Goal: Transaction & Acquisition: Purchase product/service

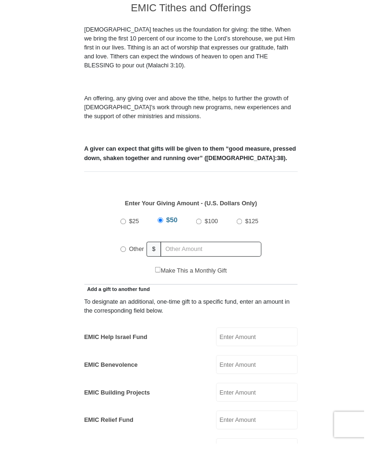
scroll to position [232, 0]
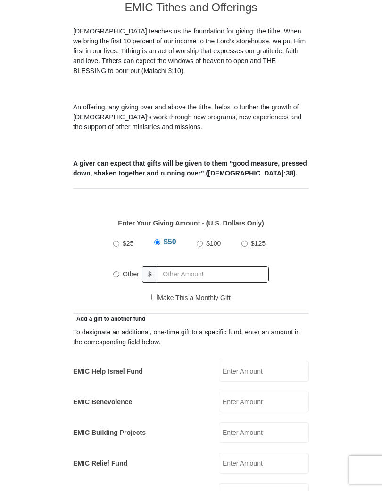
click at [118, 280] on input "Other" at bounding box center [116, 283] width 6 height 6
radio input "true"
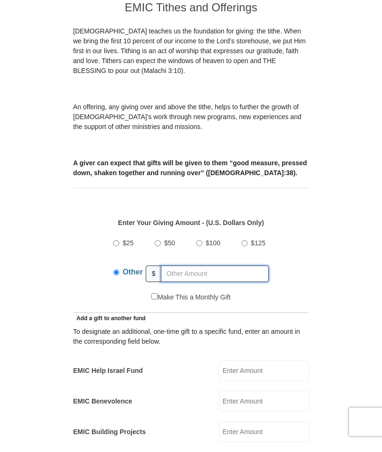
scroll to position [232, 0]
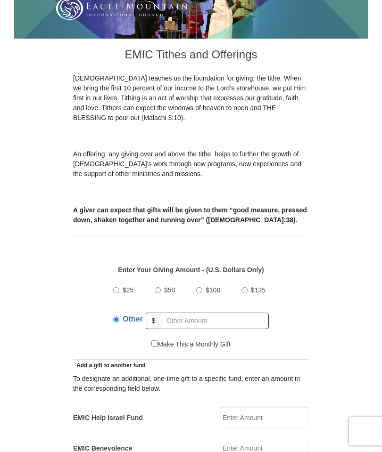
scroll to position [194, 0]
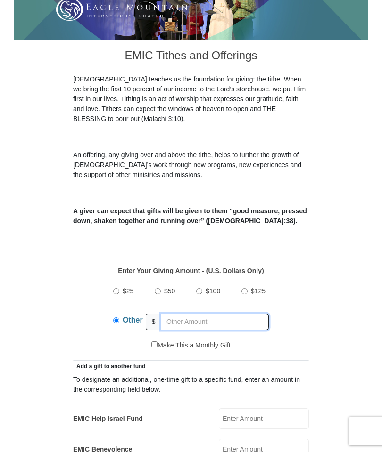
click at [187, 314] on input "text" at bounding box center [215, 322] width 108 height 16
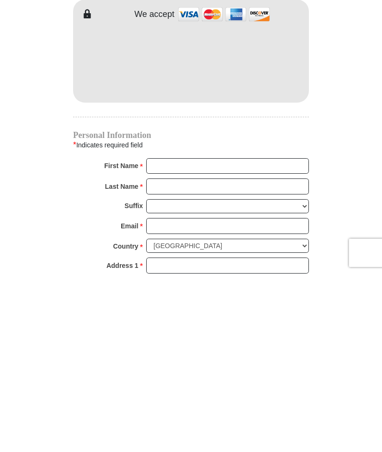
scroll to position [657, 0]
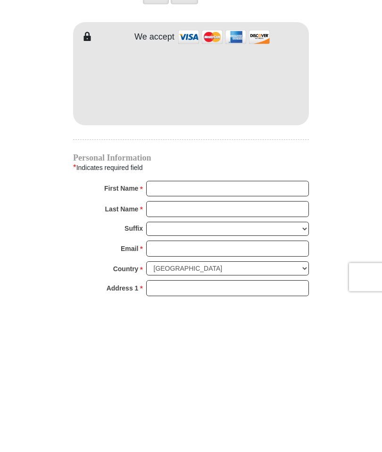
type input "185.00"
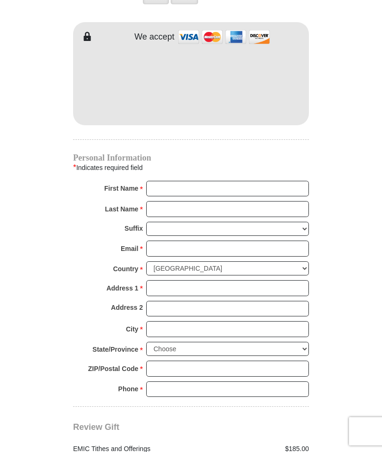
scroll to position [811, 0]
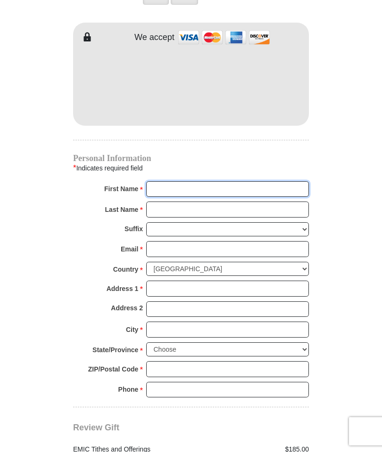
click at [199, 181] on input "First Name *" at bounding box center [227, 189] width 163 height 16
type input "[PERSON_NAME]"
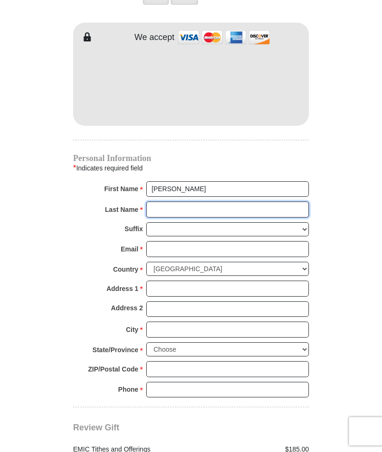
click at [195, 202] on input "Last Name *" at bounding box center [227, 210] width 163 height 16
type input "[PERSON_NAME]"
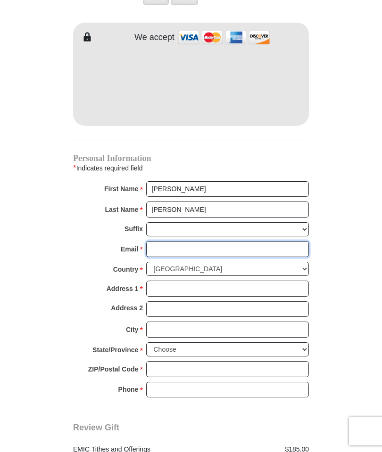
click at [220, 241] on input "Email *" at bounding box center [227, 249] width 163 height 16
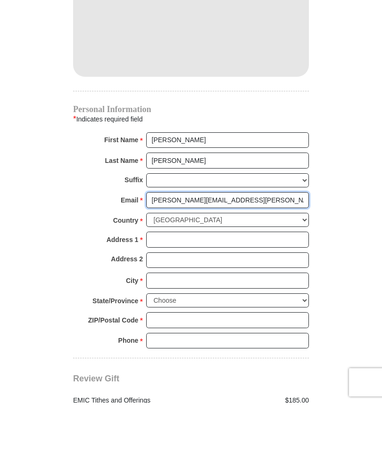
type input "[PERSON_NAME][EMAIL_ADDRESS][PERSON_NAME][DOMAIN_NAME]"
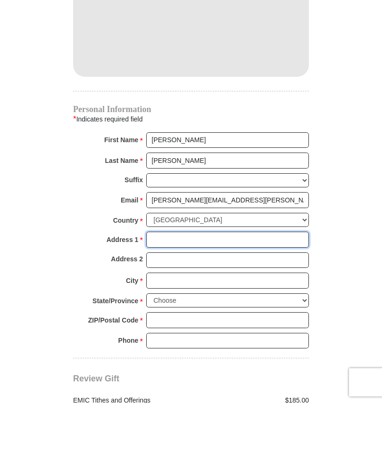
click at [217, 281] on input "Address 1 *" at bounding box center [227, 289] width 163 height 16
type input "2301 Covered Wagon Circle"
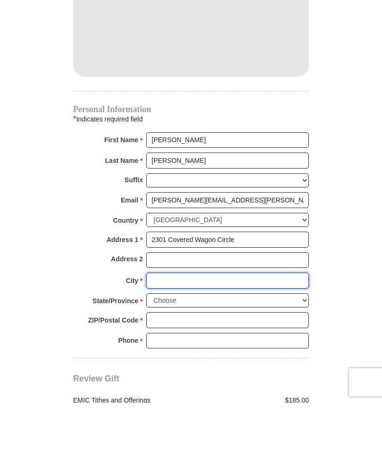
click at [196, 322] on input "City *" at bounding box center [227, 330] width 163 height 16
type input "Elverta"
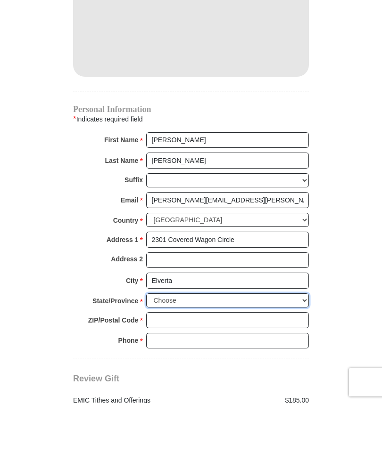
click at [248, 343] on select "Choose [US_STATE] [US_STATE] [US_STATE] [US_STATE] [US_STATE] Armed Forces Amer…" at bounding box center [227, 350] width 163 height 15
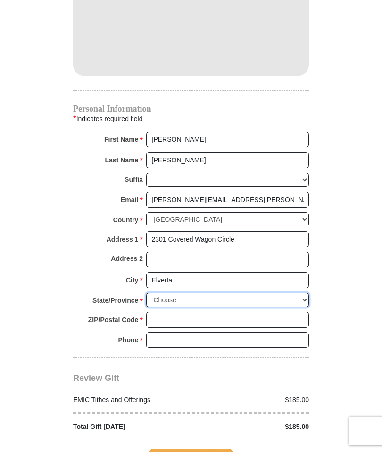
select select "CA"
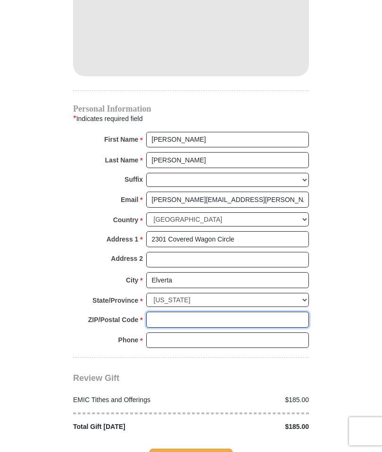
click at [167, 312] on input "ZIP/Postal Code *" at bounding box center [227, 320] width 163 height 16
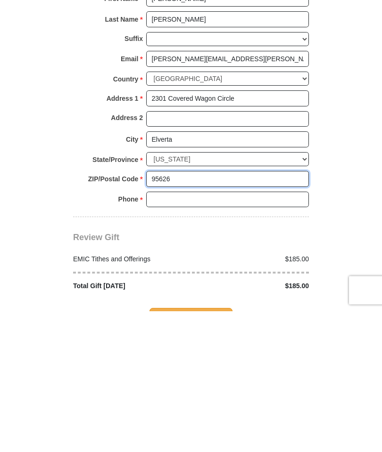
type input "95626"
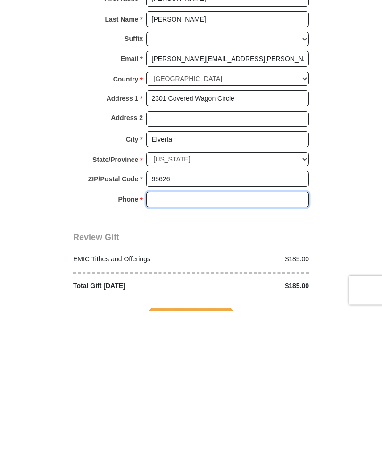
click at [203, 333] on input "Phone * *" at bounding box center [227, 341] width 163 height 16
type input "9169918450"
click at [194, 450] on span "Complete Your Gift" at bounding box center [190, 460] width 83 height 20
